Goal: Information Seeking & Learning: Learn about a topic

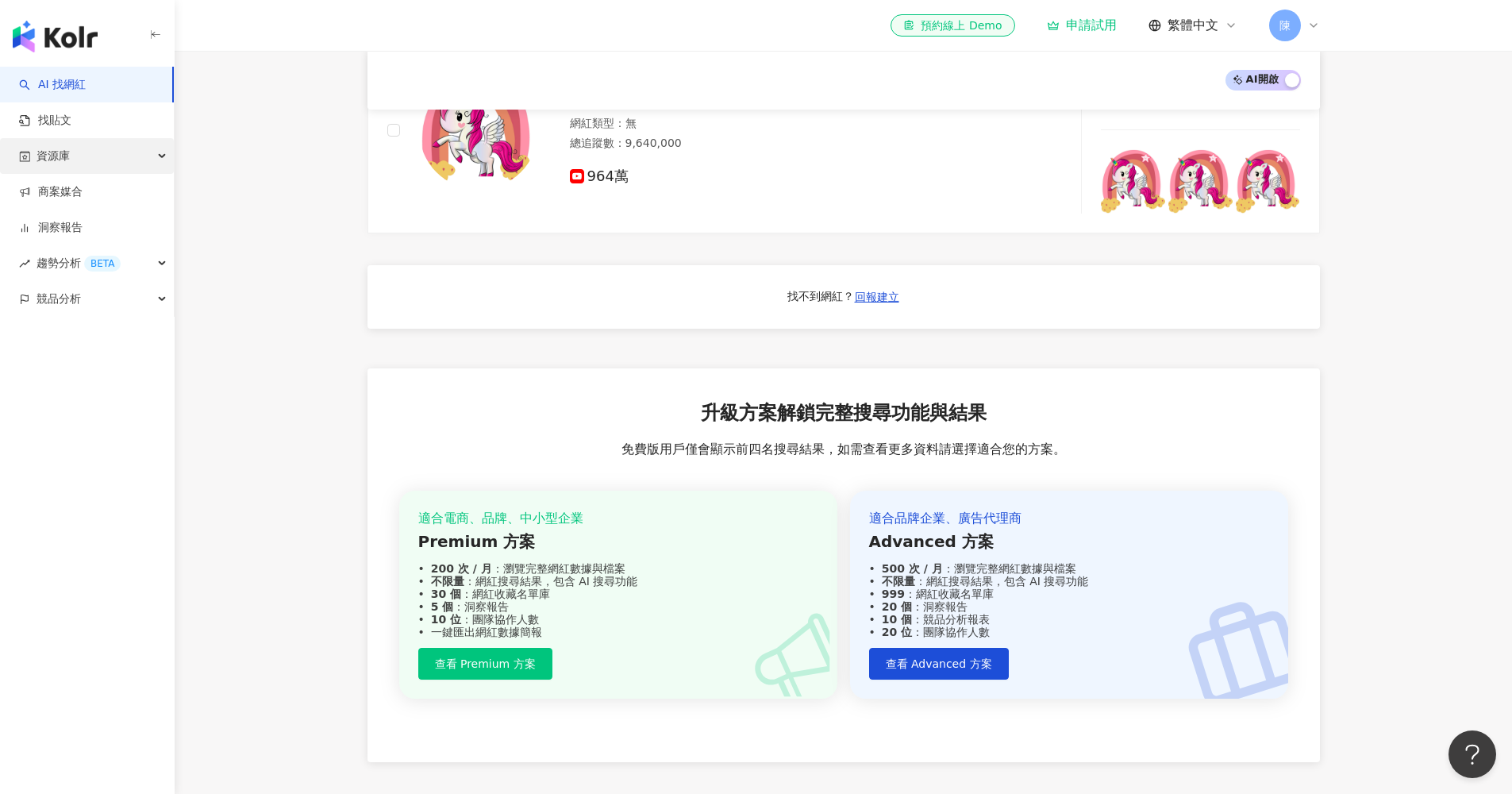
scroll to position [1156, 0]
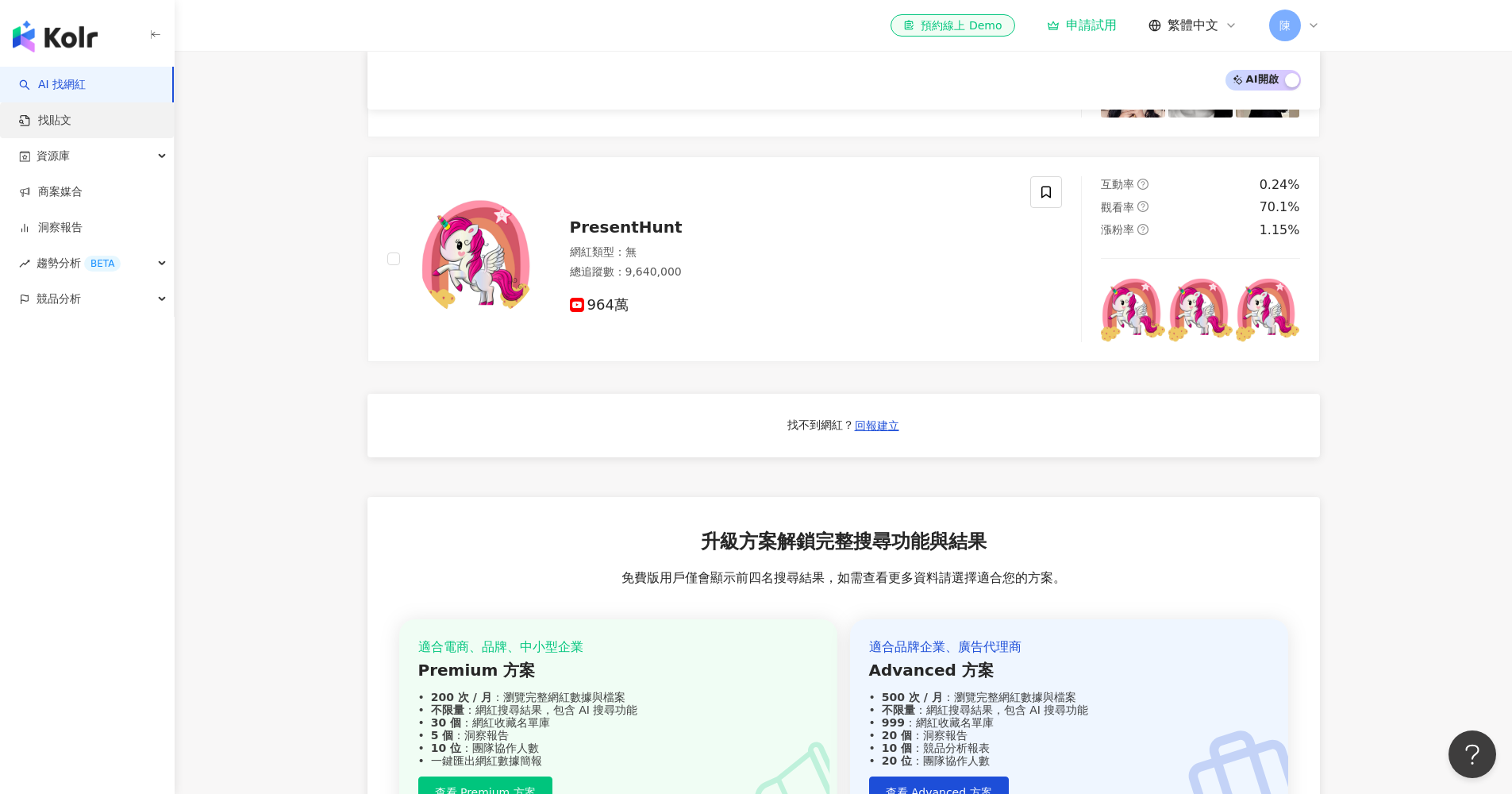
click at [72, 119] on link "找貼文" at bounding box center [45, 121] width 52 height 16
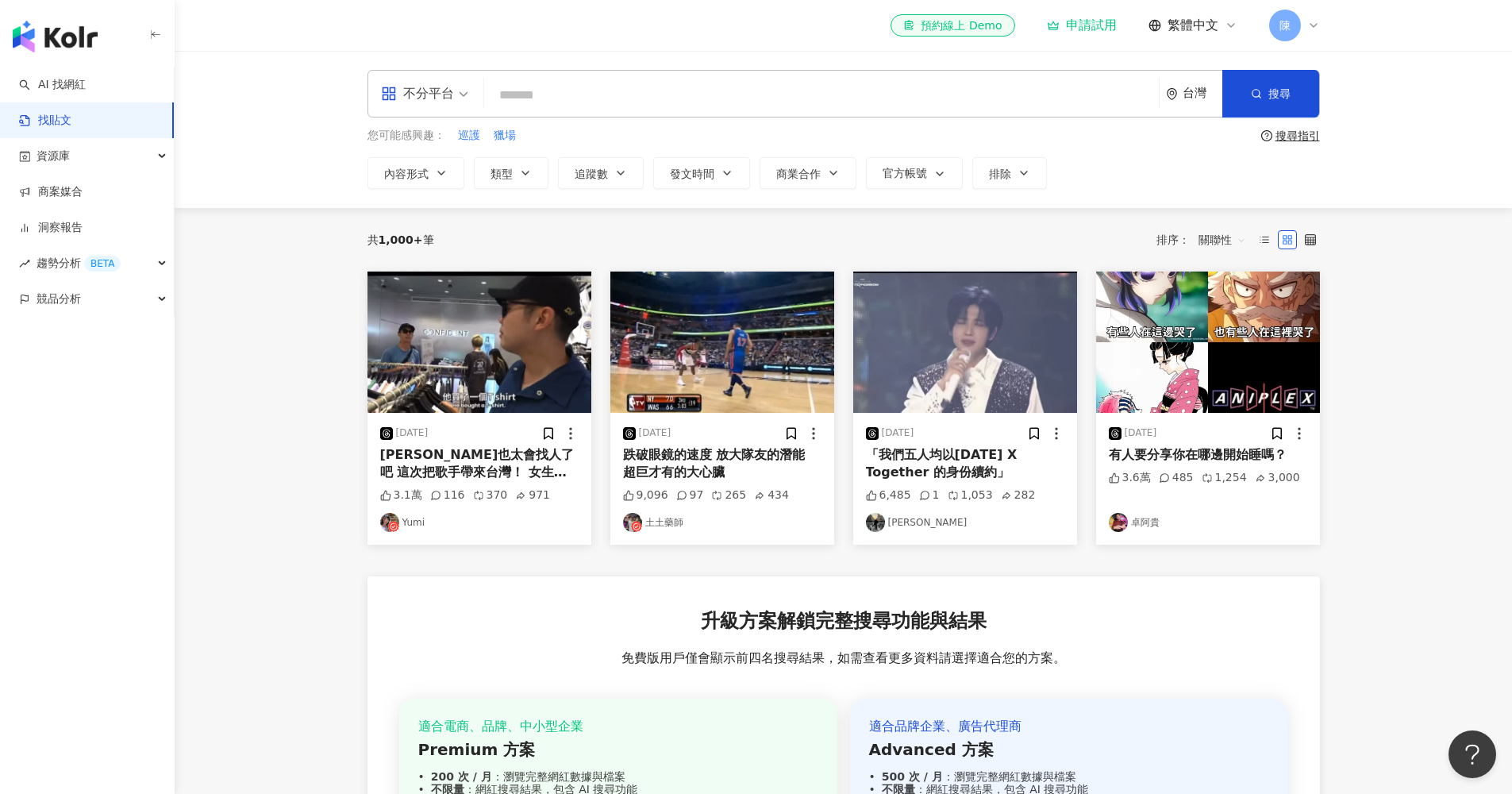
click at [1248, 286] on img at bounding box center [1207, 342] width 223 height 142
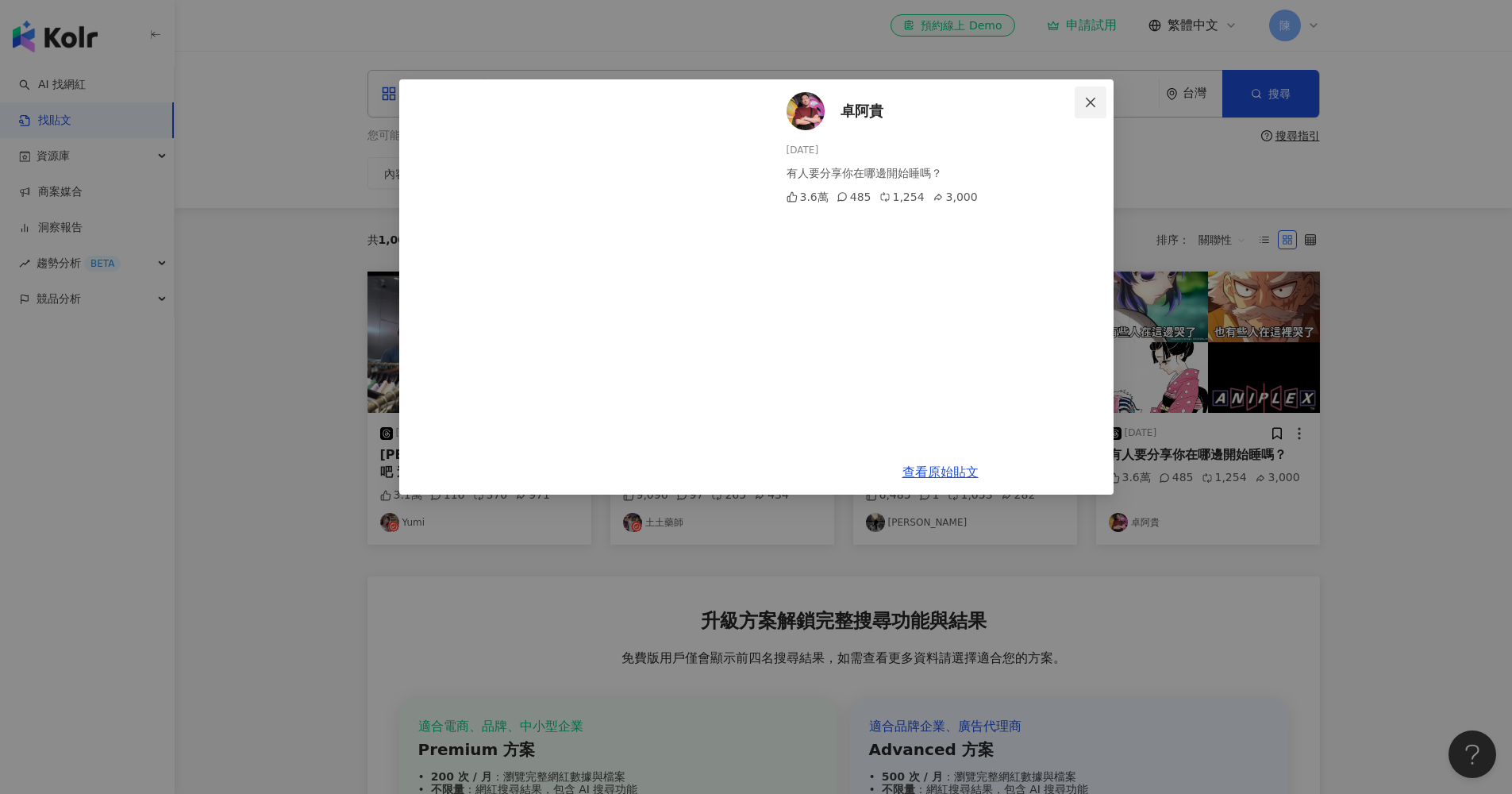
click at [1089, 103] on icon "close" at bounding box center [1090, 103] width 13 height 13
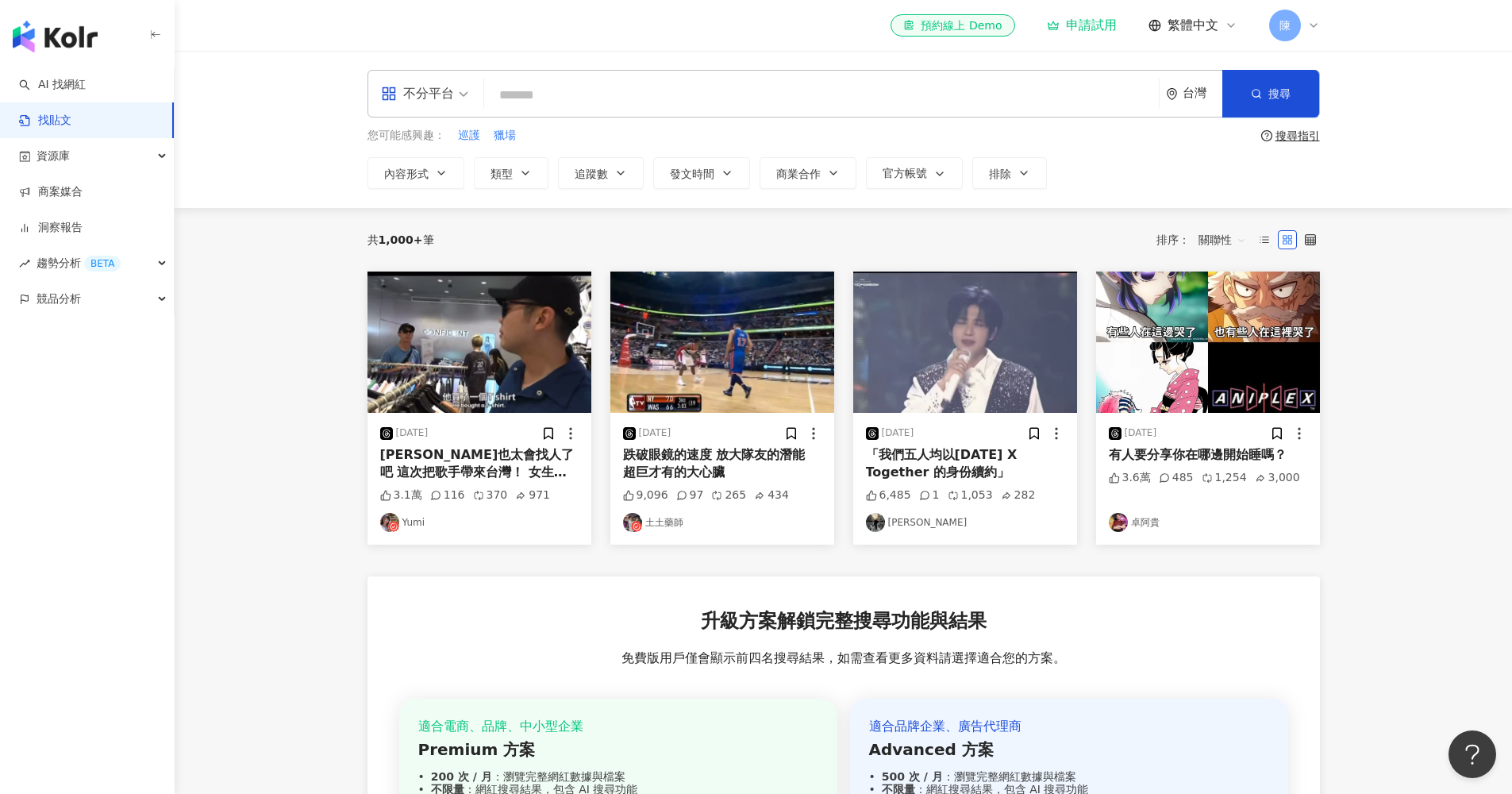
click at [1149, 380] on img at bounding box center [1207, 342] width 223 height 142
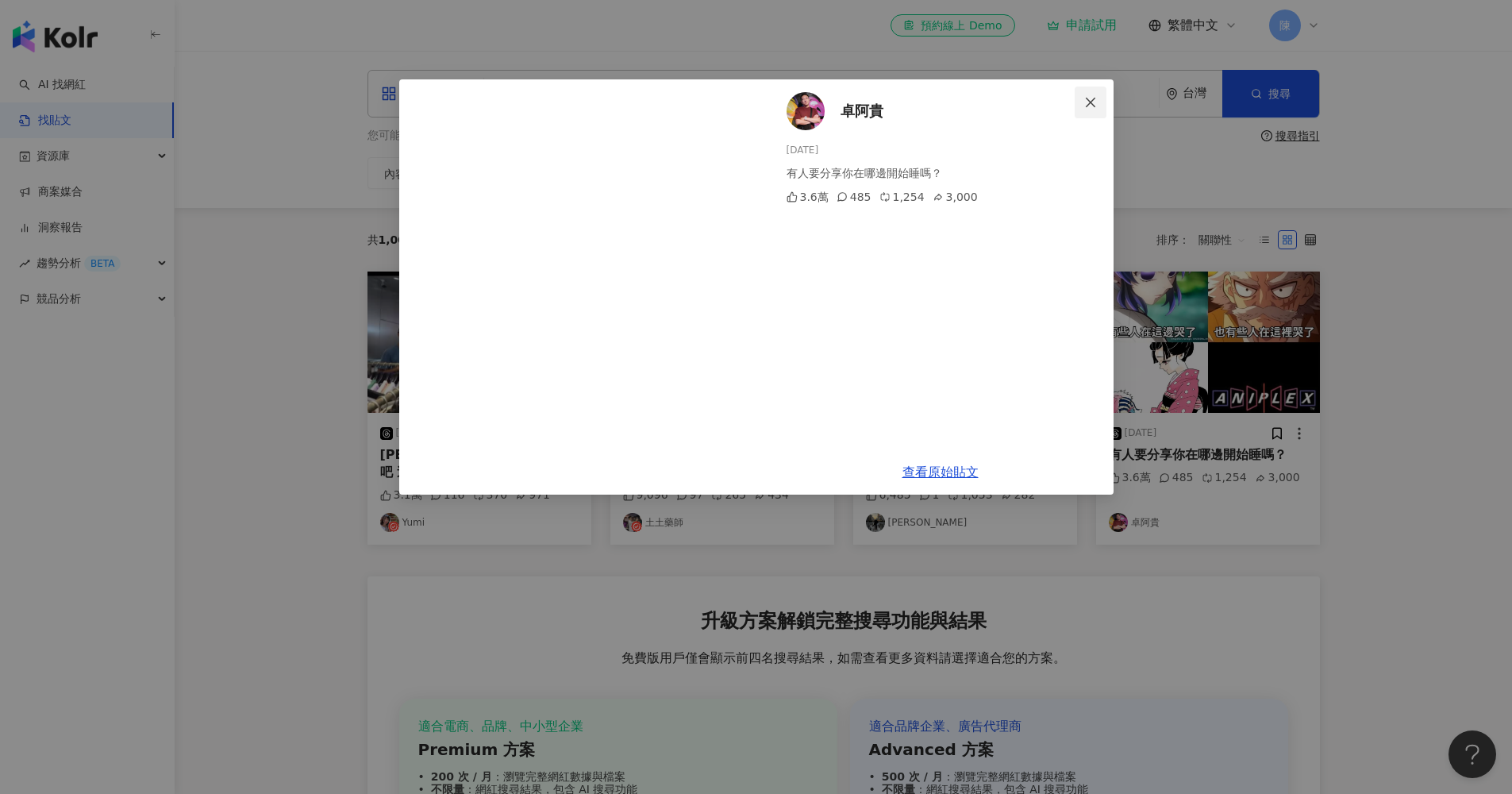
click at [1090, 107] on icon "close" at bounding box center [1090, 103] width 13 height 13
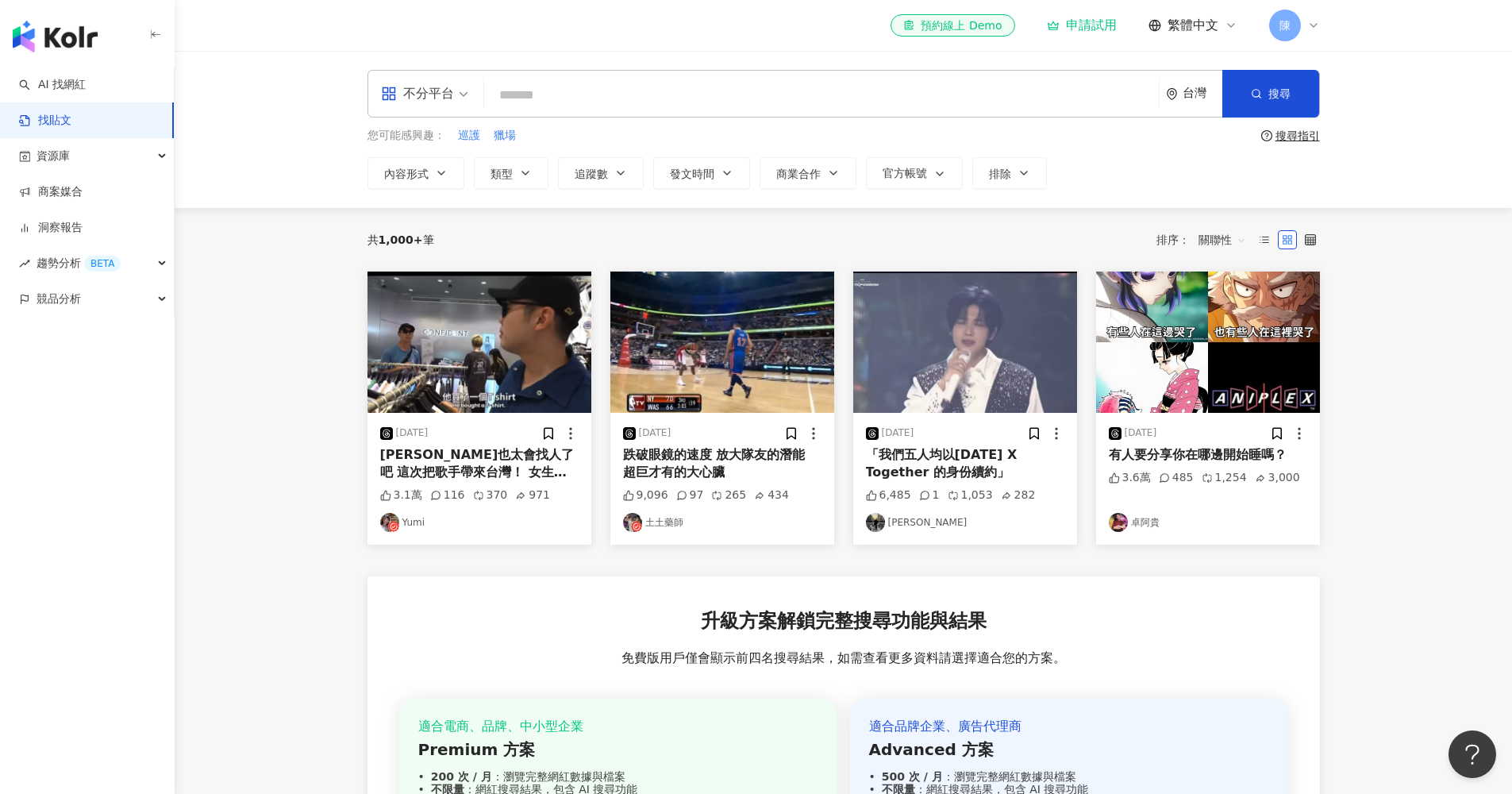
scroll to position [390, 0]
click at [453, 136] on div "您可能感興趣： 巡護 獵場" at bounding box center [810, 136] width 887 height 18
click at [459, 138] on span "巡護" at bounding box center [469, 136] width 22 height 16
type input "**"
